Goal: Information Seeking & Learning: Check status

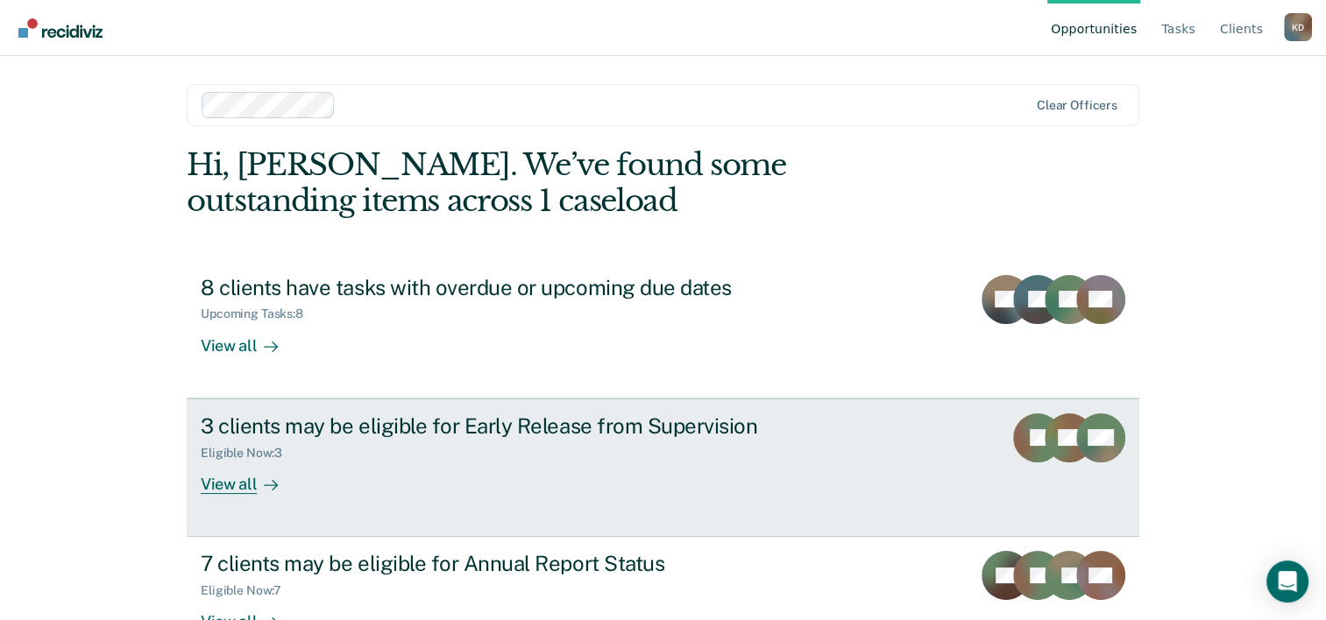
scroll to position [53, 0]
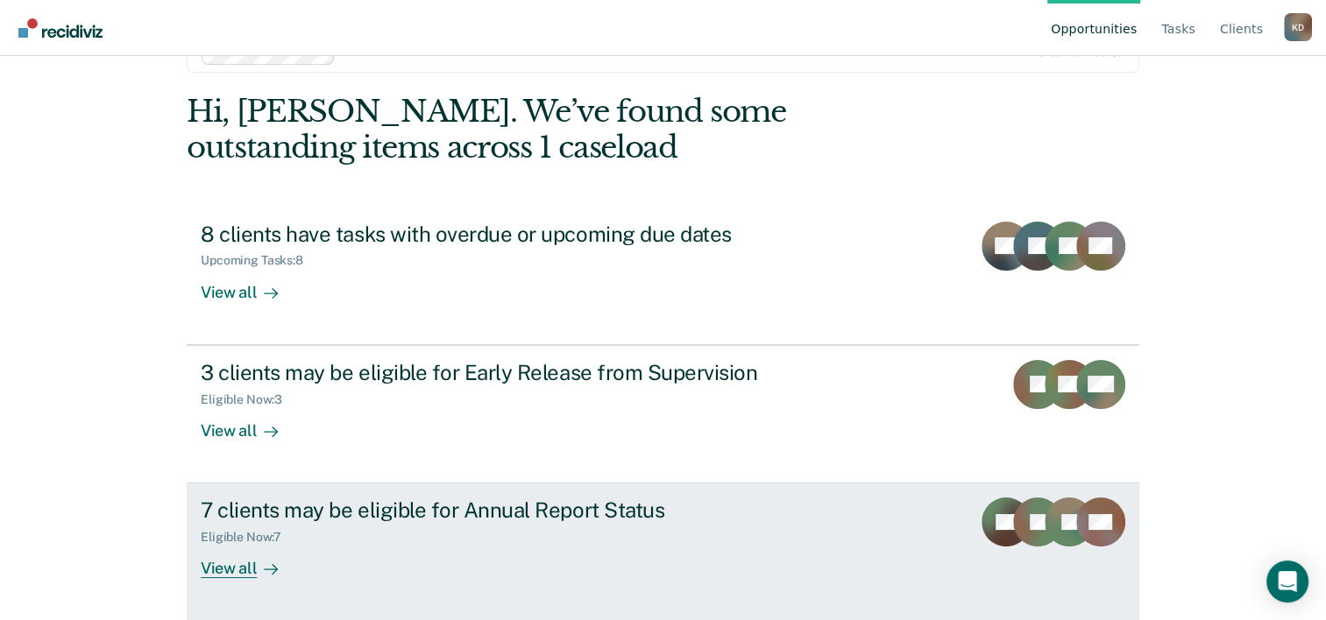
click at [235, 565] on div "View all" at bounding box center [250, 562] width 98 height 34
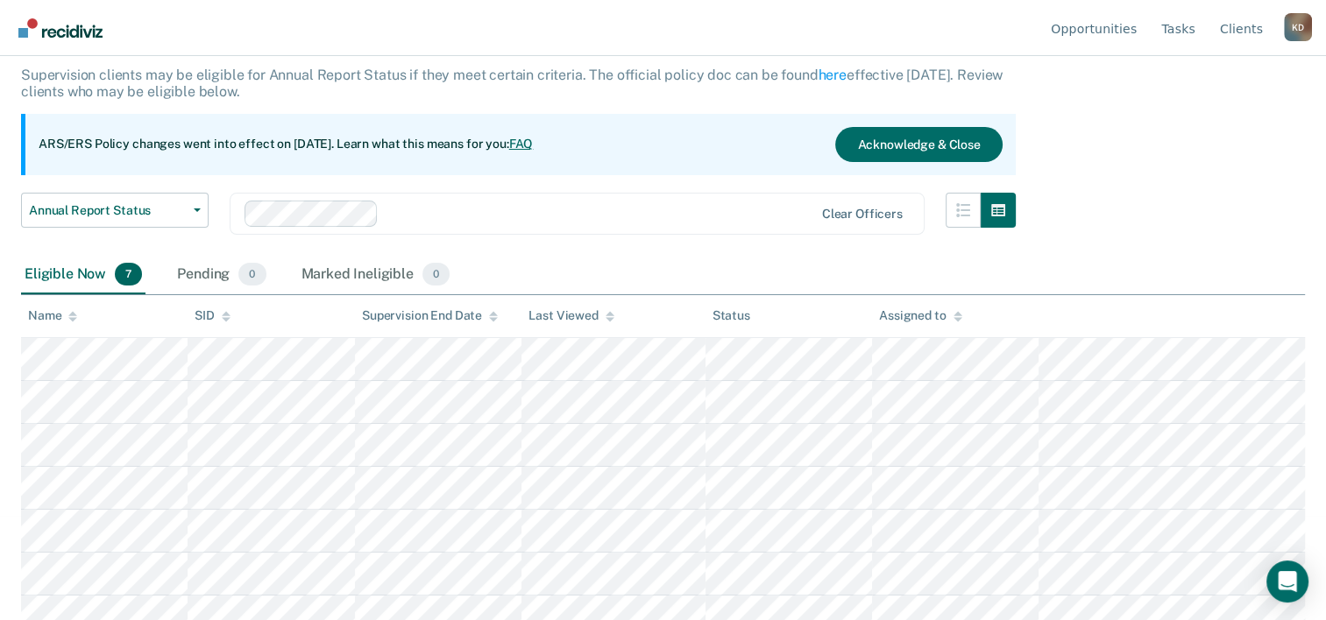
scroll to position [121, 0]
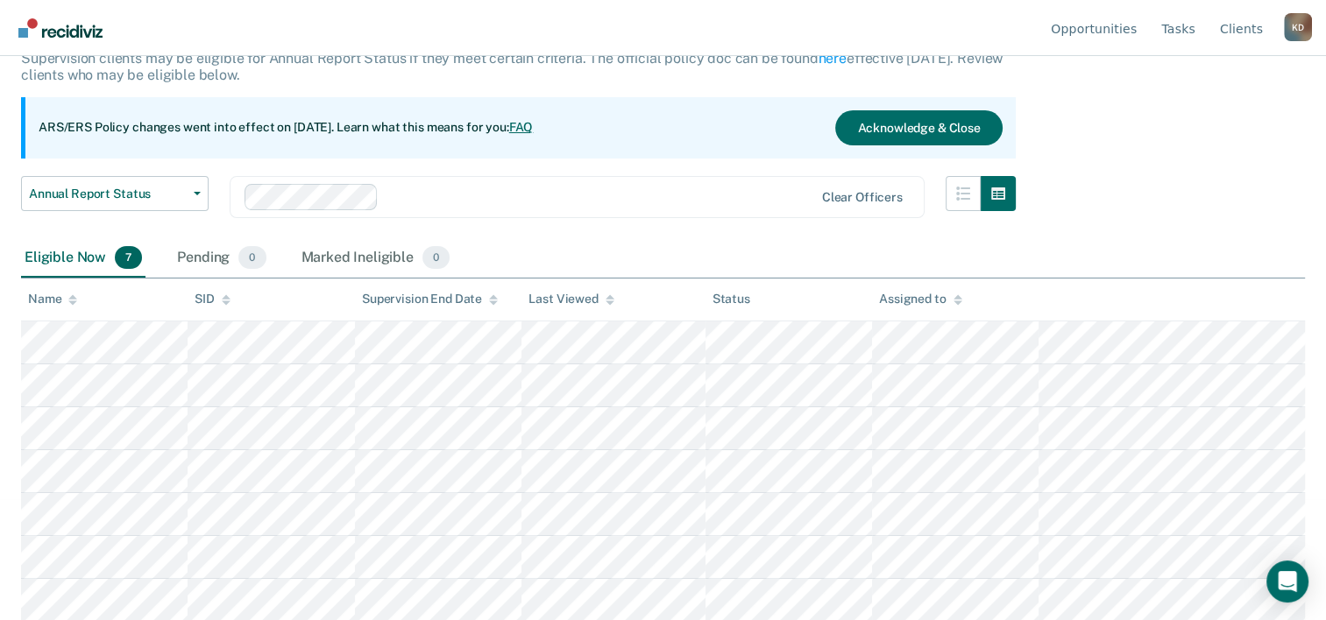
scroll to position [53, 0]
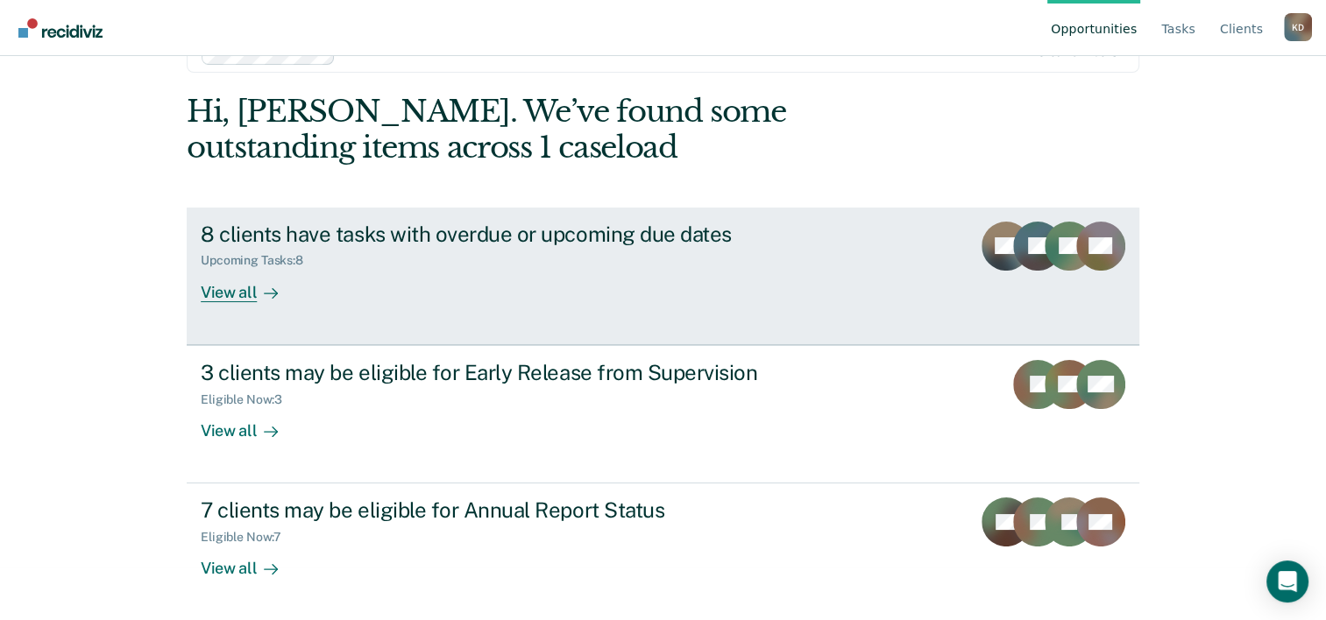
click at [257, 296] on div at bounding box center [267, 292] width 21 height 20
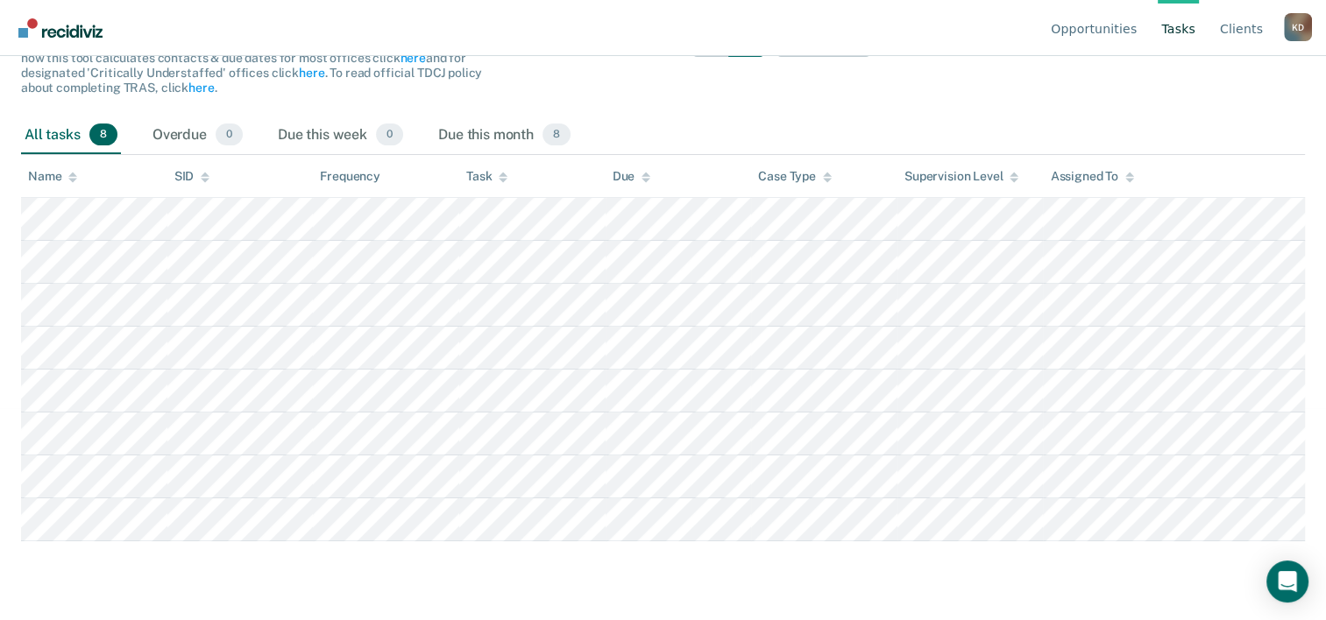
scroll to position [198, 0]
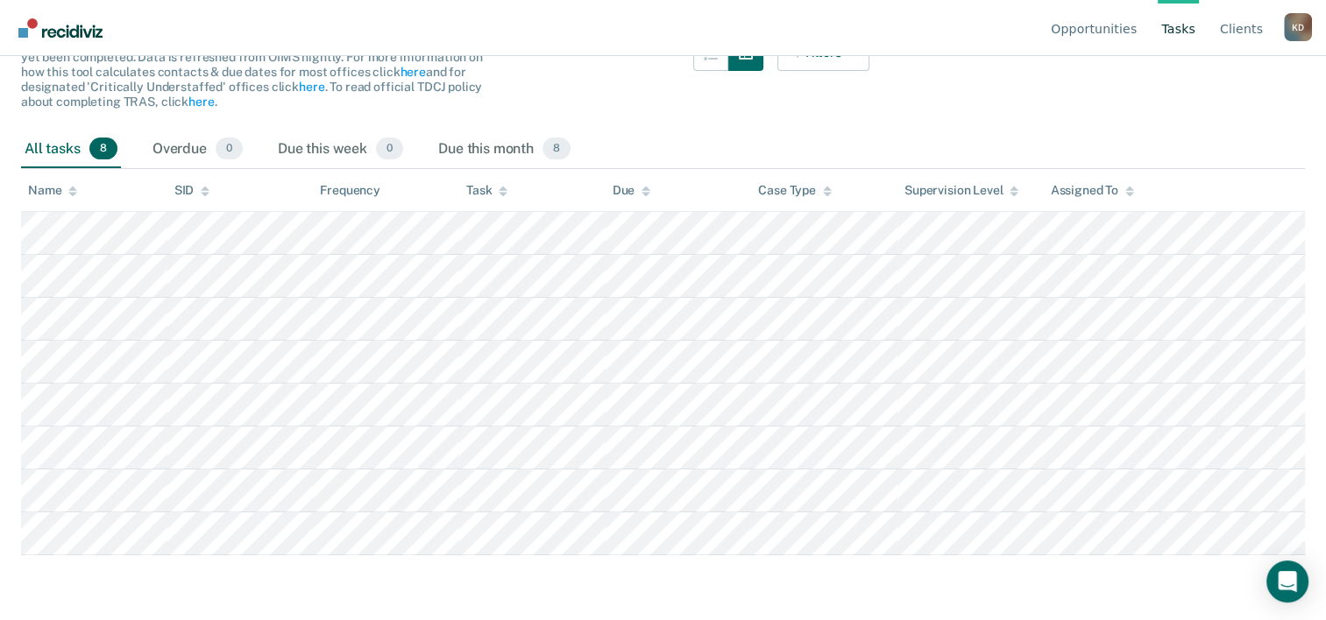
scroll to position [53, 0]
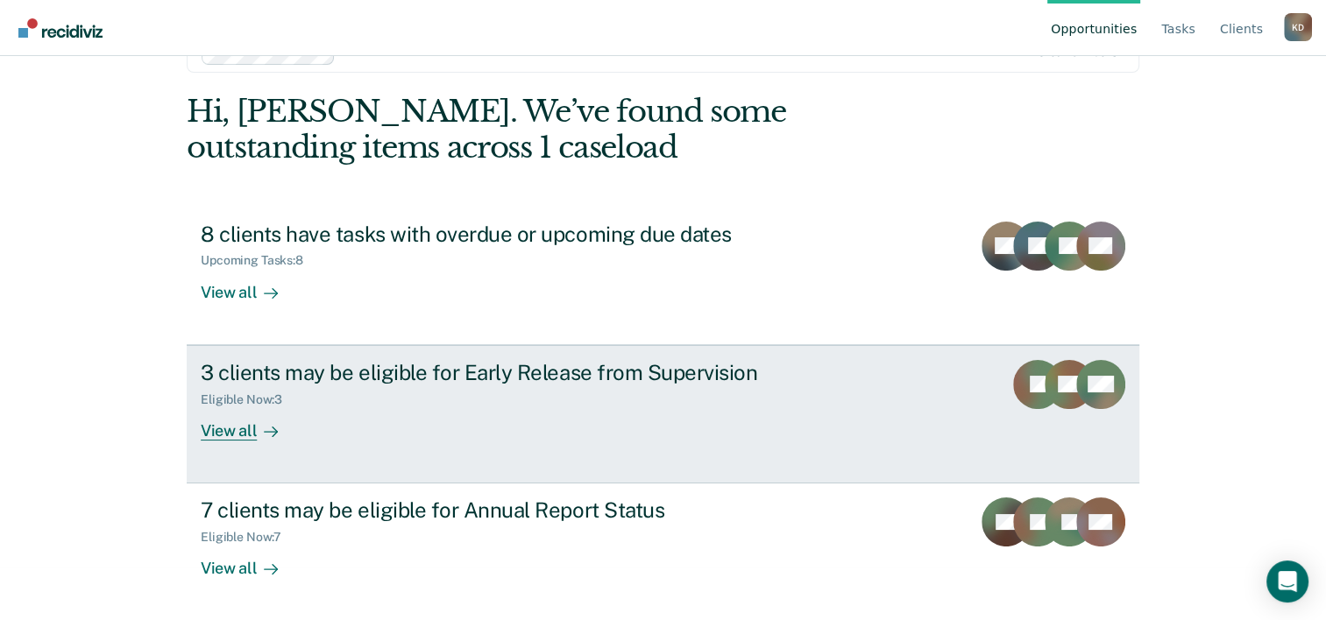
click at [233, 432] on div "View all" at bounding box center [250, 424] width 98 height 34
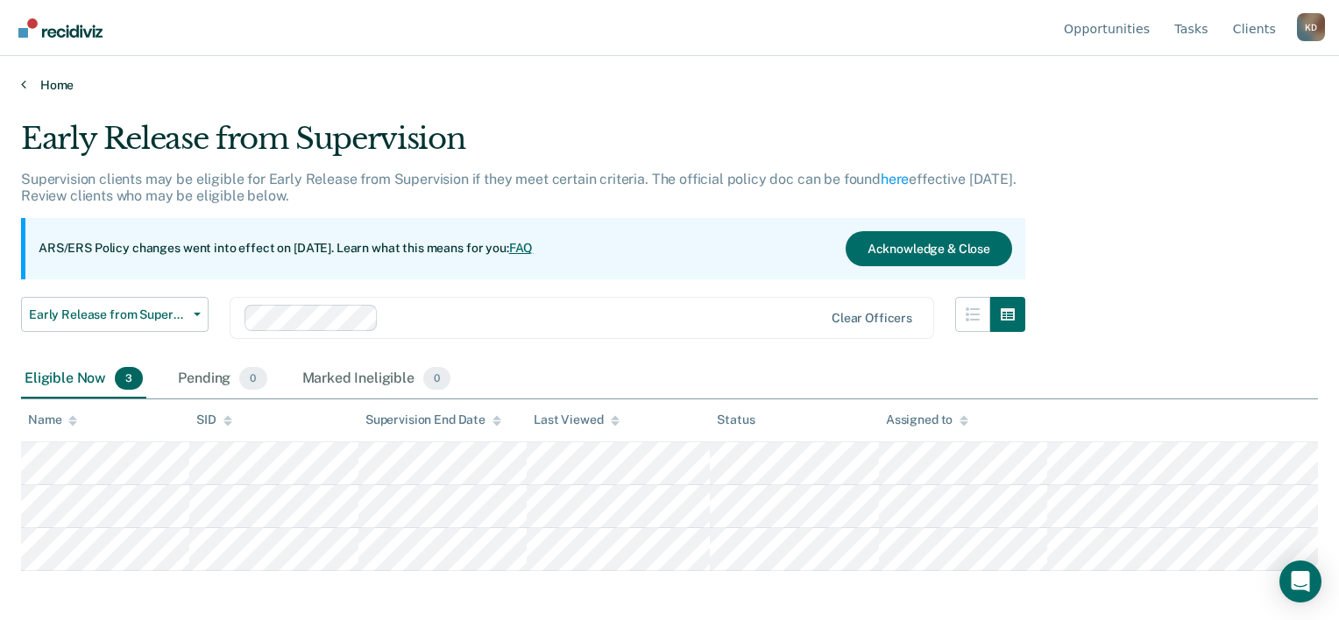
click at [59, 81] on link "Home" at bounding box center [669, 85] width 1297 height 16
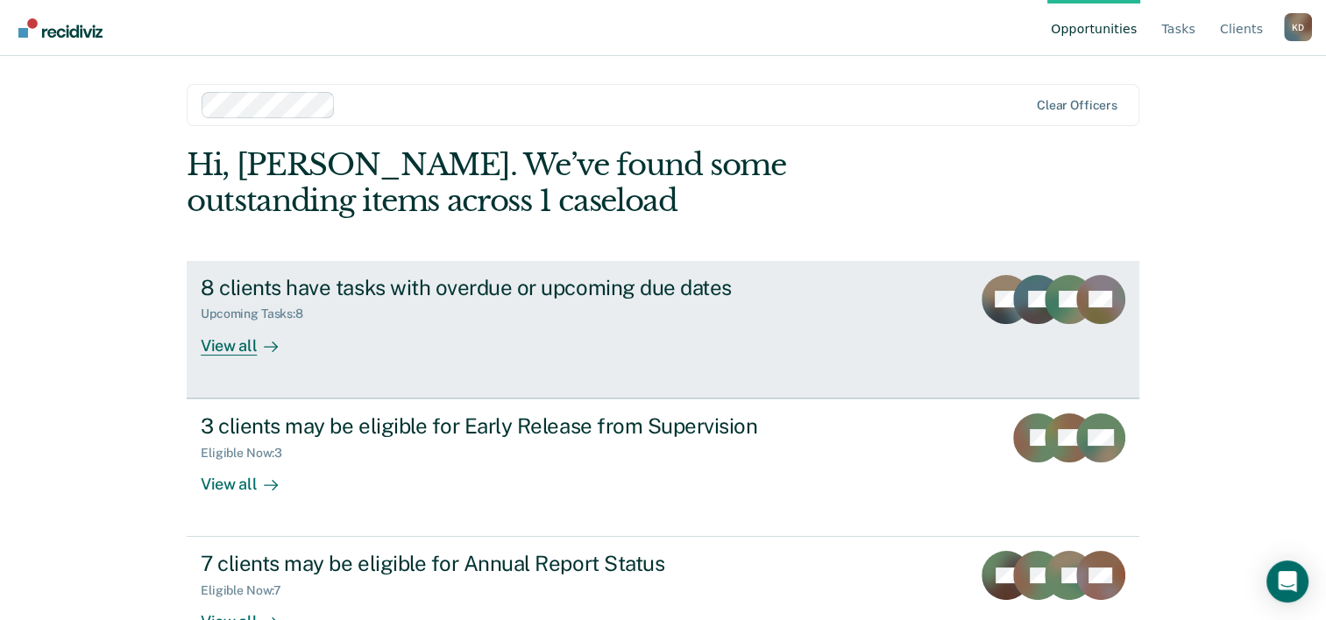
click at [244, 344] on div "View all" at bounding box center [250, 339] width 98 height 34
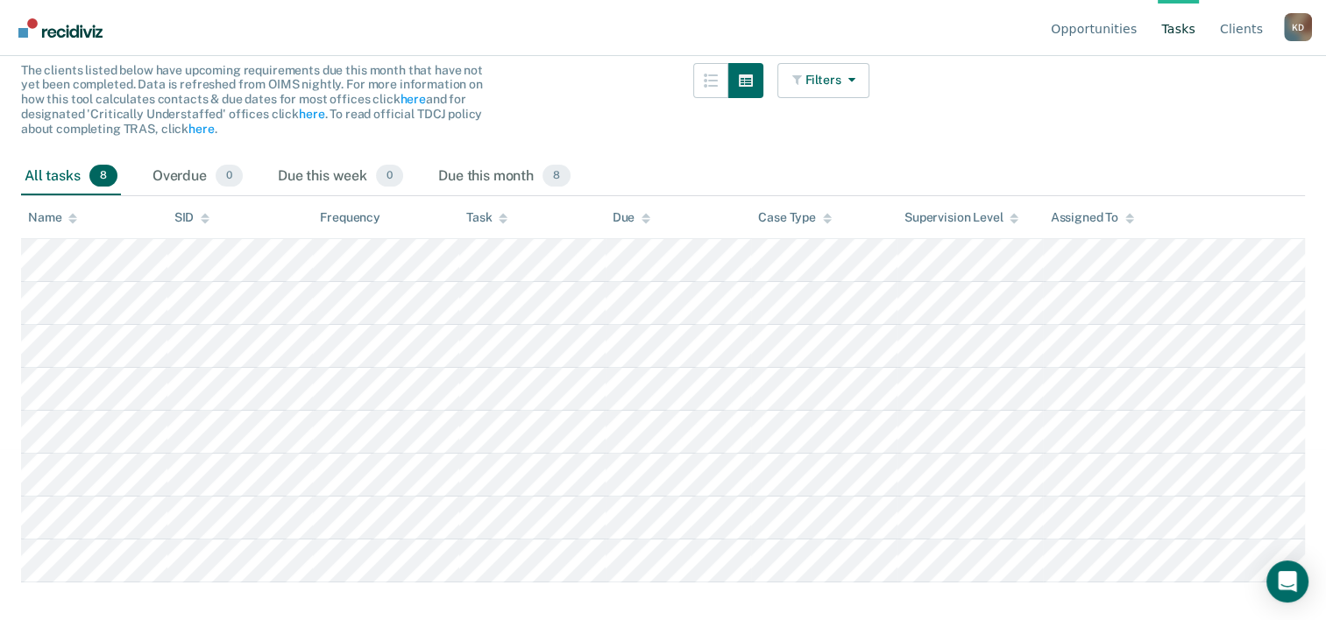
scroll to position [213, 0]
